Goal: Information Seeking & Learning: Learn about a topic

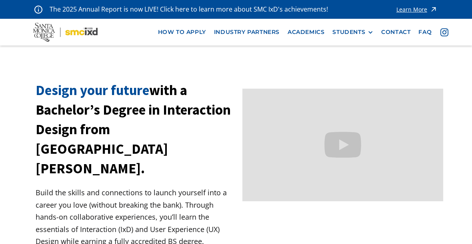
click at [368, 30] on div at bounding box center [370, 33] width 6 height 6
click at [363, 32] on div "STUDENTS" at bounding box center [348, 32] width 33 height 7
click at [315, 35] on link "Academics" at bounding box center [305, 32] width 45 height 15
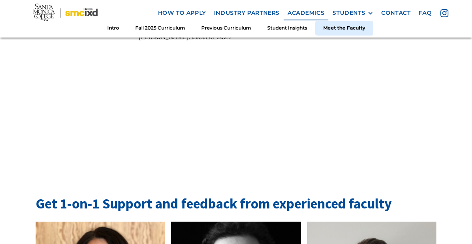
scroll to position [2428, 0]
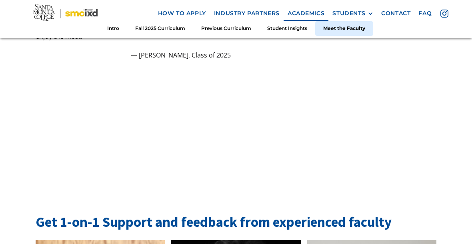
click at [229, 32] on link "Previous Curriculum" at bounding box center [226, 28] width 66 height 15
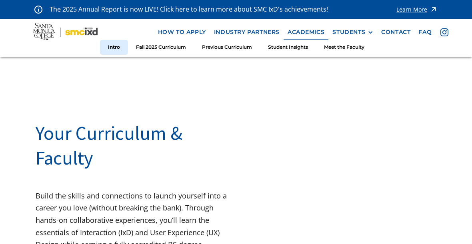
click at [250, 35] on link "industry partners" at bounding box center [247, 32] width 74 height 15
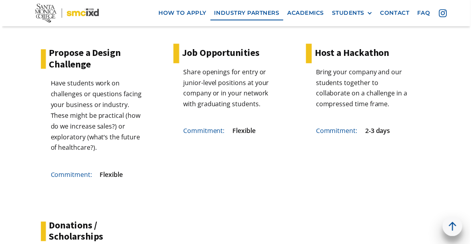
scroll to position [2051, 0]
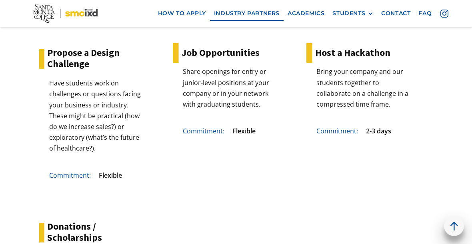
click at [365, 12] on div "STUDENTS" at bounding box center [348, 13] width 33 height 7
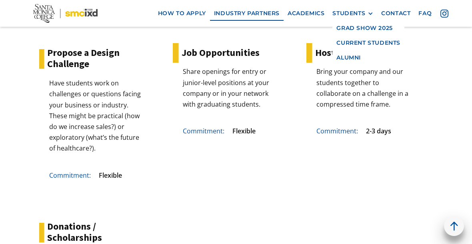
click at [366, 13] on div "STUDENTS" at bounding box center [352, 13] width 41 height 7
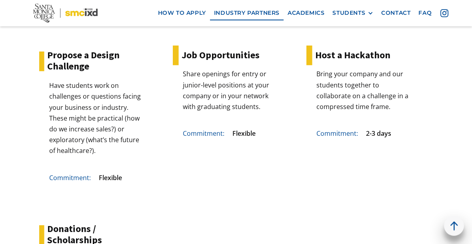
scroll to position [2042, 0]
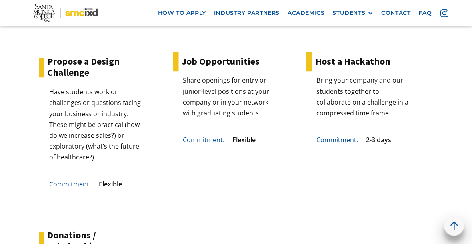
click at [419, 15] on link "faq" at bounding box center [424, 13] width 21 height 15
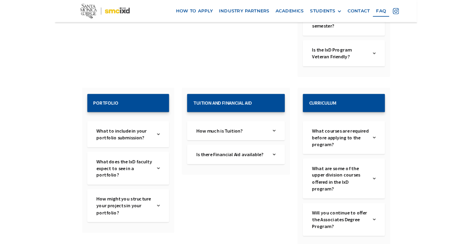
scroll to position [512, 0]
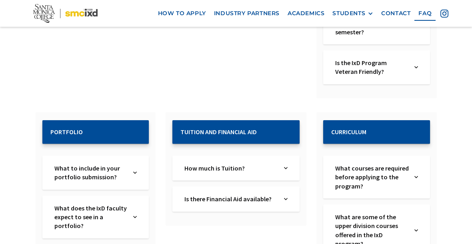
click at [284, 164] on img at bounding box center [286, 168] width 4 height 9
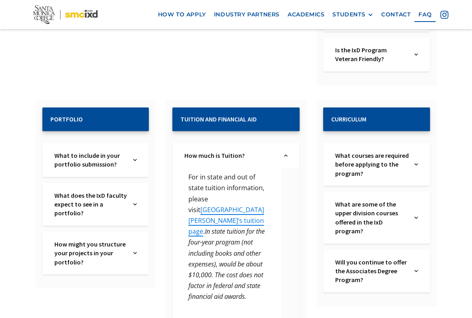
scroll to position [527, 0]
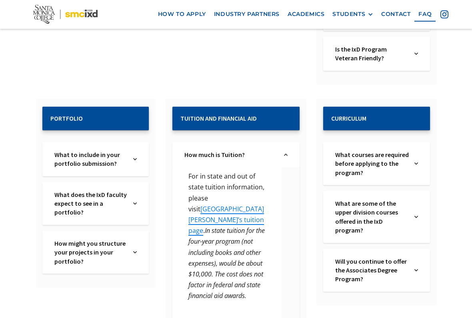
click at [248, 115] on h2 "Tuition and Financial Aid" at bounding box center [235, 119] width 111 height 8
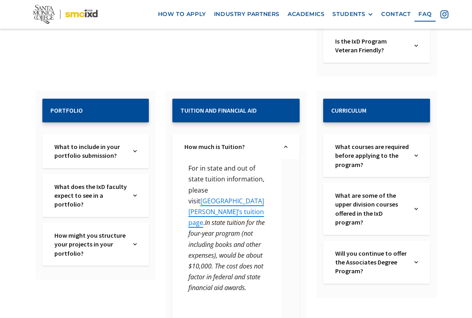
scroll to position [536, 0]
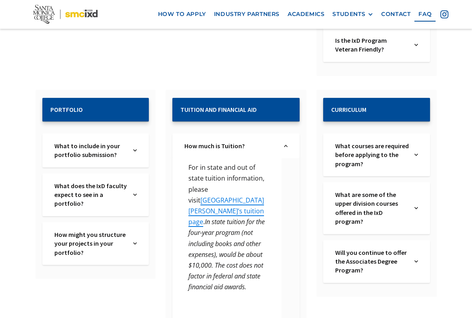
click at [235, 218] on em "In state tuition for the four-year program (not including books and other expen…" at bounding box center [226, 255] width 76 height 74
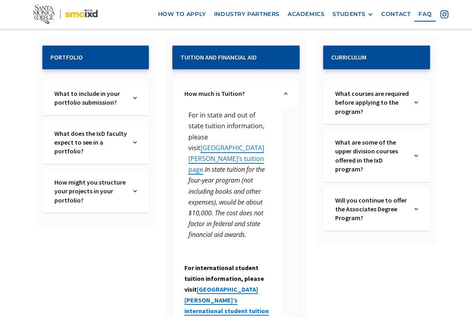
scroll to position [589, 0]
click at [259, 143] on link "Santa Monica College’s tuition page" at bounding box center [226, 158] width 76 height 31
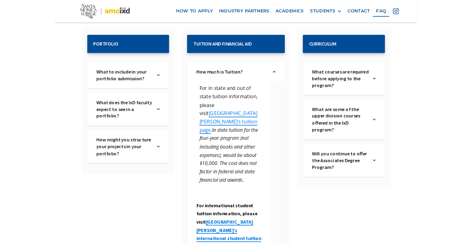
scroll to position [630, 0]
